Goal: Information Seeking & Learning: Learn about a topic

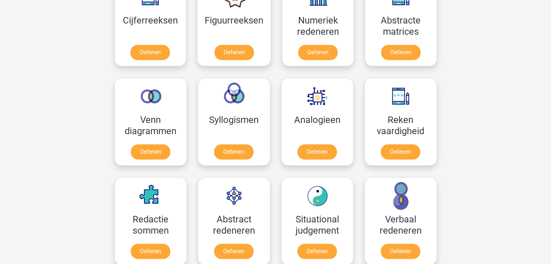
scroll to position [364, 0]
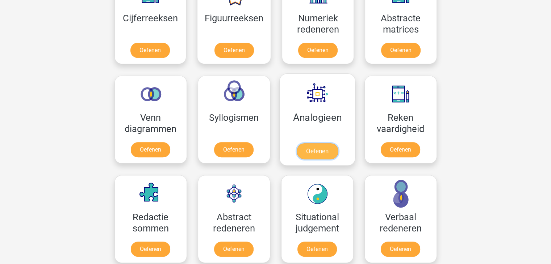
click at [326, 151] on link "Oefenen" at bounding box center [316, 151] width 41 height 16
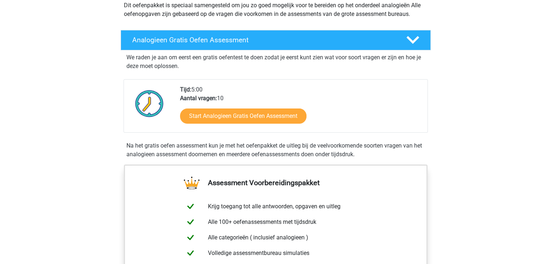
scroll to position [90, 0]
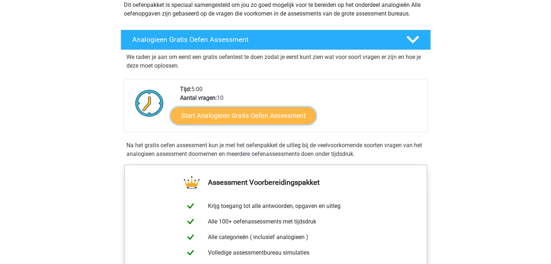
click at [290, 119] on link "Start Analogieen Gratis Oefen Assessment" at bounding box center [243, 115] width 145 height 17
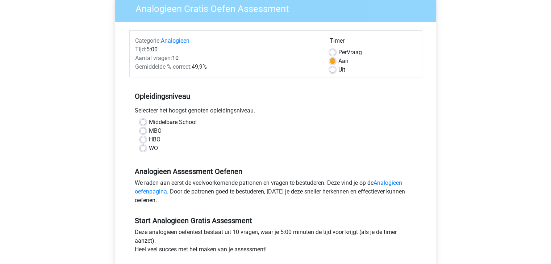
scroll to position [66, 0]
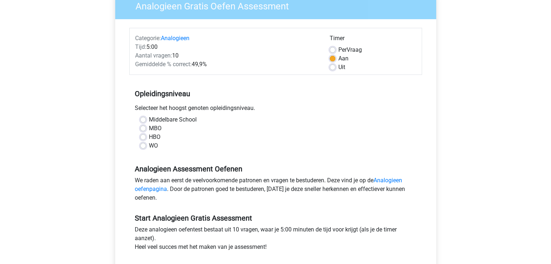
click at [149, 126] on label "MBO" at bounding box center [155, 128] width 13 height 9
click at [142, 126] on input "MBO" at bounding box center [143, 127] width 6 height 7
radio input "true"
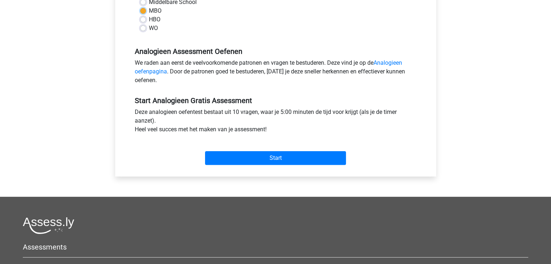
scroll to position [185, 0]
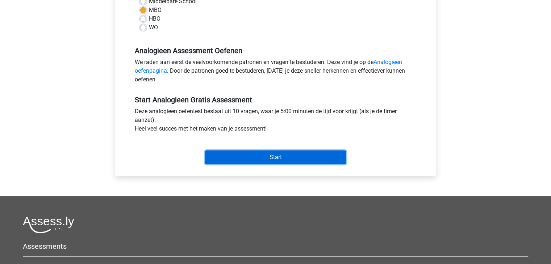
click at [262, 159] on input "Start" at bounding box center [275, 158] width 141 height 14
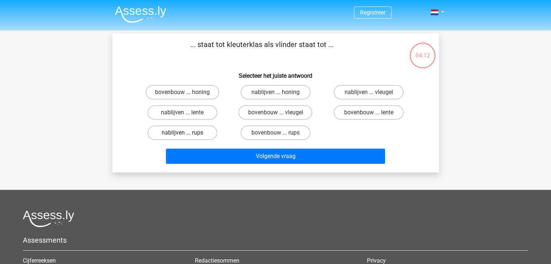
click at [192, 134] on label "nablijven ... rups" at bounding box center [182, 133] width 70 height 14
click at [187, 134] on input "nablijven ... rups" at bounding box center [184, 135] width 5 height 5
radio input "true"
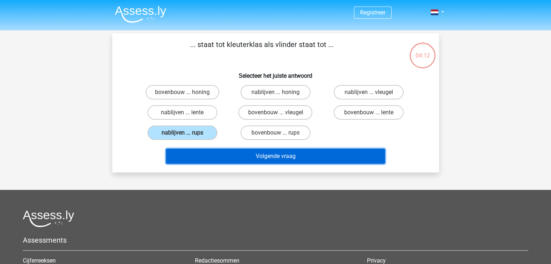
click at [240, 157] on button "Volgende vraag" at bounding box center [275, 156] width 219 height 15
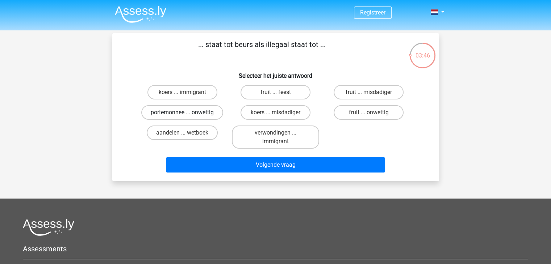
click at [212, 112] on label "portemonnee ... onwettig" at bounding box center [182, 112] width 82 height 14
click at [187, 113] on input "portemonnee ... onwettig" at bounding box center [184, 115] width 5 height 5
radio input "true"
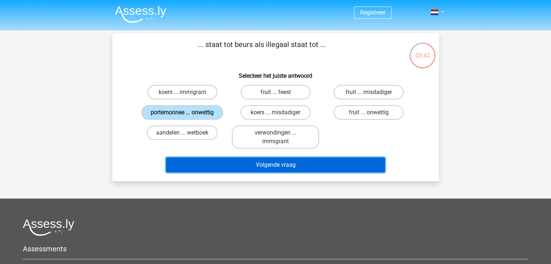
click at [300, 167] on button "Volgende vraag" at bounding box center [275, 165] width 219 height 15
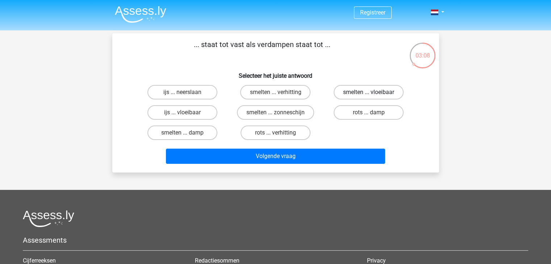
click at [395, 92] on label "smelten ... vloeibaar" at bounding box center [369, 92] width 70 height 14
click at [374, 92] on input "smelten ... vloeibaar" at bounding box center [371, 94] width 5 height 5
radio input "true"
click at [296, 96] on label "smelten ... verhitting" at bounding box center [275, 92] width 70 height 14
click at [280, 96] on input "smelten ... verhitting" at bounding box center [277, 94] width 5 height 5
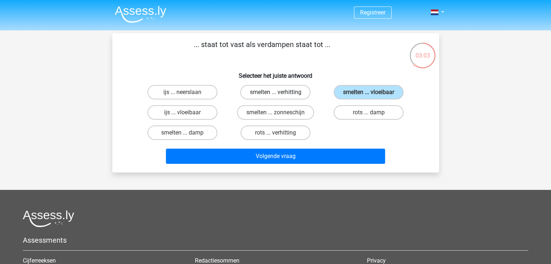
radio input "true"
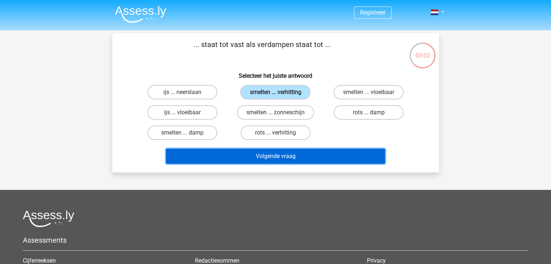
click at [310, 155] on button "Volgende vraag" at bounding box center [275, 156] width 219 height 15
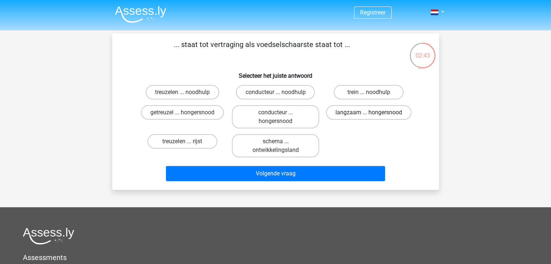
click at [379, 112] on label "langzaam ... hongersnood" at bounding box center [368, 112] width 85 height 14
click at [374, 113] on input "langzaam ... hongersnood" at bounding box center [371, 115] width 5 height 5
radio input "true"
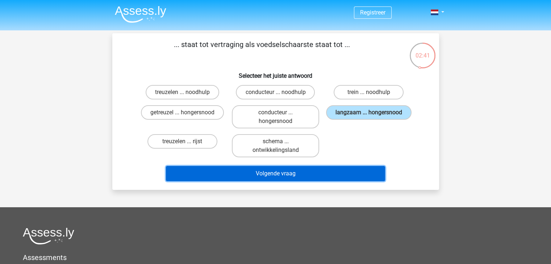
click at [316, 175] on button "Volgende vraag" at bounding box center [275, 173] width 219 height 15
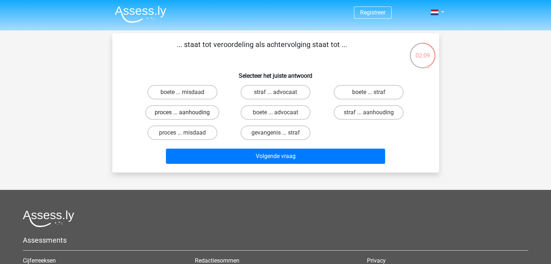
click at [204, 115] on label "proces ... aanhouding" at bounding box center [182, 112] width 74 height 14
click at [187, 115] on input "proces ... aanhouding" at bounding box center [184, 115] width 5 height 5
radio input "true"
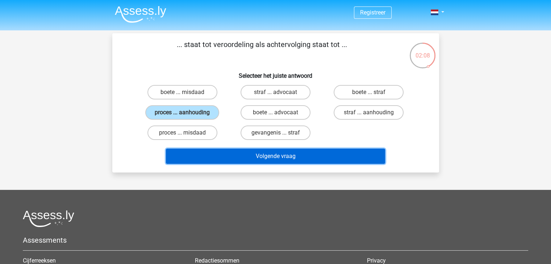
click at [266, 154] on button "Volgende vraag" at bounding box center [275, 156] width 219 height 15
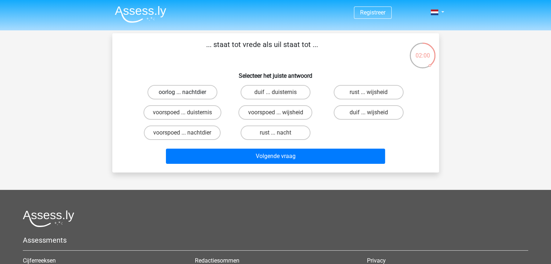
click at [209, 92] on label "oorlog ... nachtdier" at bounding box center [182, 92] width 70 height 14
click at [187, 92] on input "oorlog ... nachtdier" at bounding box center [184, 94] width 5 height 5
radio input "true"
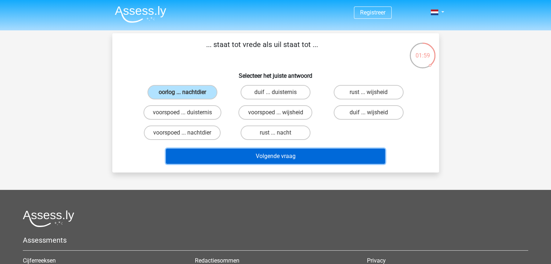
click at [301, 161] on button "Volgende vraag" at bounding box center [275, 156] width 219 height 15
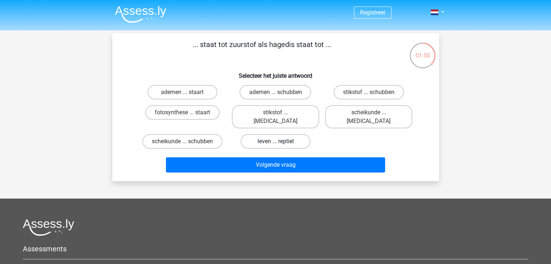
click at [285, 134] on label "leven ... reptiel" at bounding box center [276, 141] width 70 height 14
click at [280, 142] on input "leven ... reptiel" at bounding box center [277, 144] width 5 height 5
radio input "true"
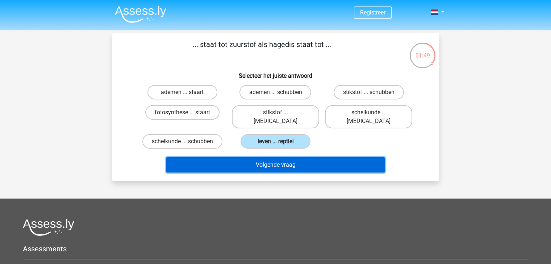
click at [292, 158] on button "Volgende vraag" at bounding box center [275, 165] width 219 height 15
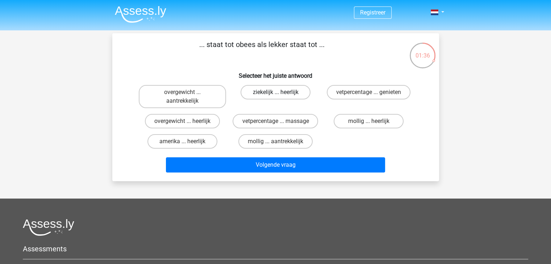
click at [287, 93] on label "ziekelijk ... heerlijk" at bounding box center [276, 92] width 70 height 14
click at [280, 93] on input "ziekelijk ... heerlijk" at bounding box center [277, 94] width 5 height 5
radio input "true"
click at [301, 172] on div "Volgende vraag" at bounding box center [276, 167] width 280 height 18
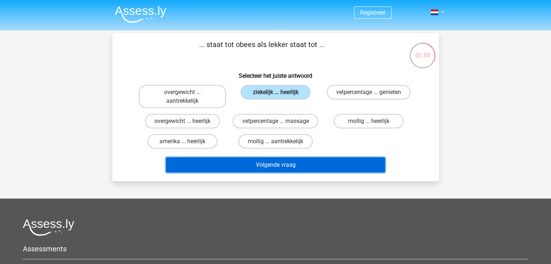
click at [303, 170] on button "Volgende vraag" at bounding box center [275, 165] width 219 height 15
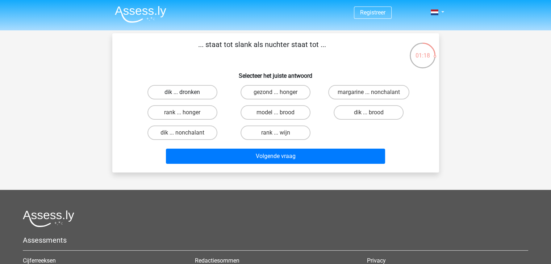
click at [211, 92] on label "dik ... dronken" at bounding box center [182, 92] width 70 height 14
click at [187, 92] on input "dik ... dronken" at bounding box center [184, 94] width 5 height 5
radio input "true"
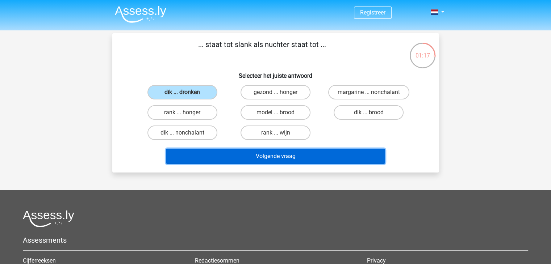
click at [265, 150] on button "Volgende vraag" at bounding box center [275, 156] width 219 height 15
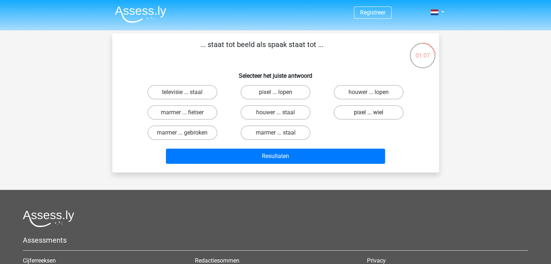
click at [384, 117] on label "pixel ... wiel" at bounding box center [369, 112] width 70 height 14
click at [374, 117] on input "pixel ... wiel" at bounding box center [371, 115] width 5 height 5
radio input "true"
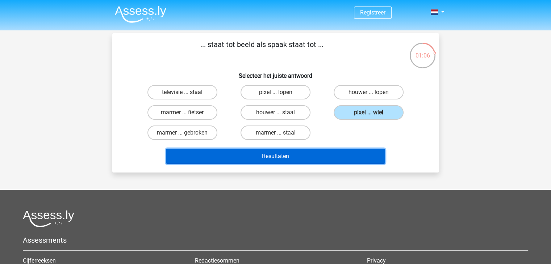
click at [338, 157] on button "Resultaten" at bounding box center [275, 156] width 219 height 15
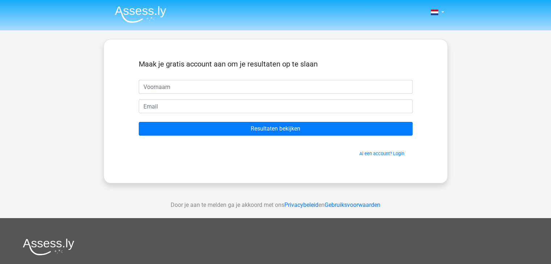
click at [319, 90] on input "text" at bounding box center [276, 87] width 274 height 14
type input "lucas"
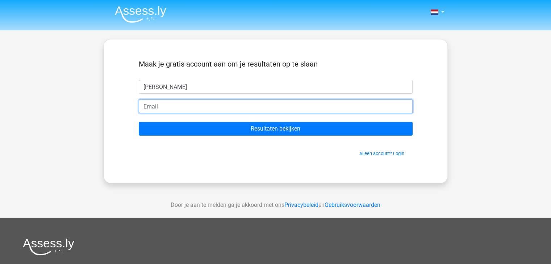
click at [246, 113] on input "email" at bounding box center [276, 107] width 274 height 14
type input "miedemalucas84@hotmail.com"
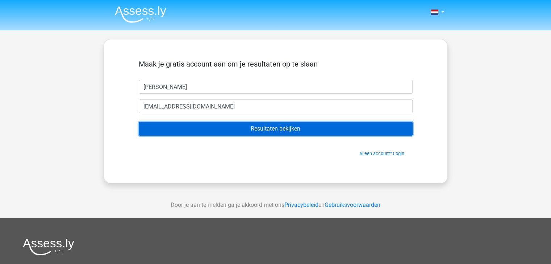
click at [247, 131] on input "Resultaten bekijken" at bounding box center [276, 129] width 274 height 14
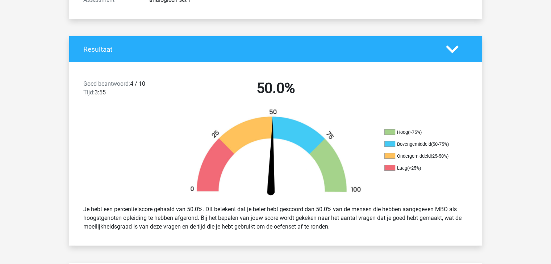
scroll to position [122, 0]
